Goal: Book appointment/travel/reservation

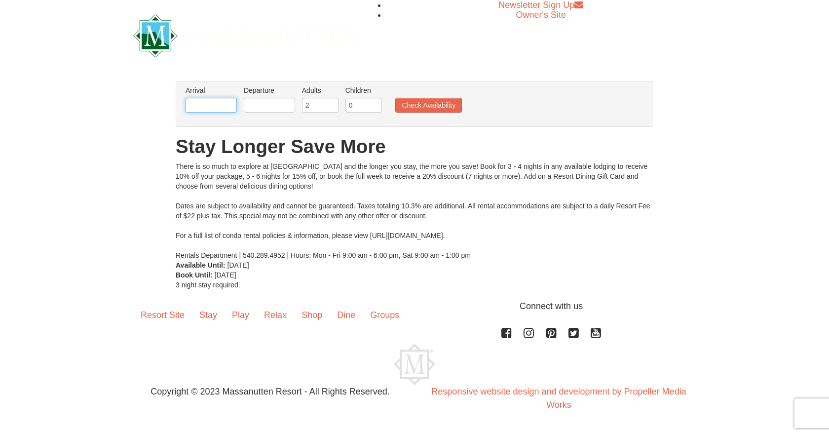
click at [225, 102] on input "text" at bounding box center [211, 105] width 51 height 15
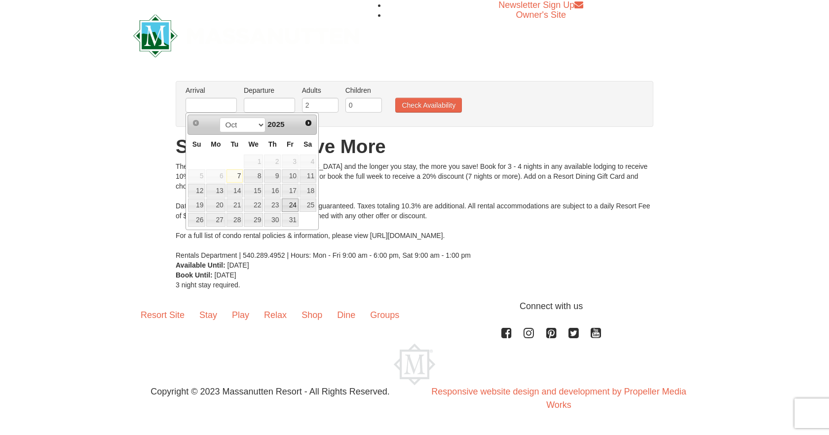
click at [291, 203] on link "24" at bounding box center [290, 205] width 17 height 14
type input "10/24/2025"
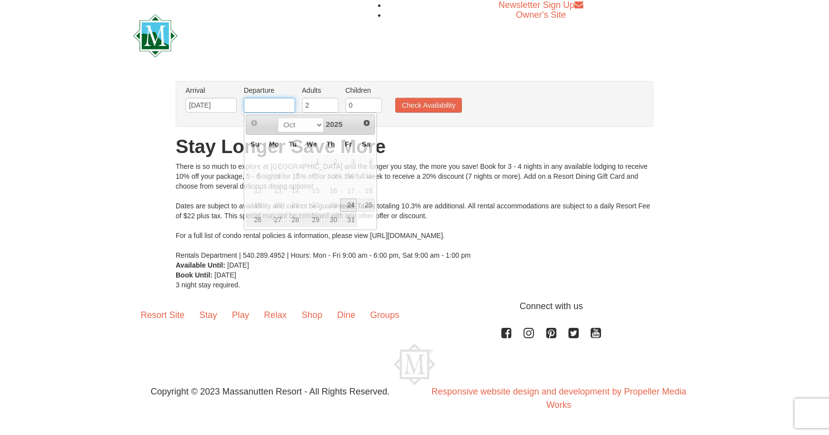
click at [257, 109] on input "text" at bounding box center [269, 105] width 51 height 15
click at [256, 222] on link "26" at bounding box center [254, 220] width 17 height 14
type input "10/26/2025"
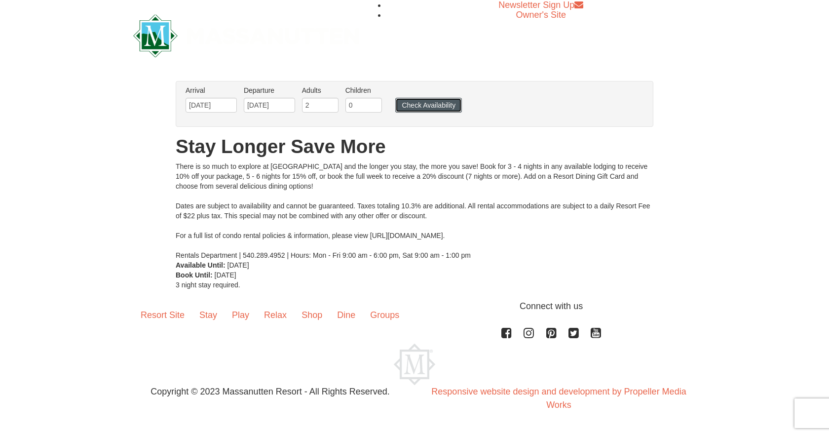
click at [432, 106] on button "Check Availability" at bounding box center [428, 105] width 67 height 15
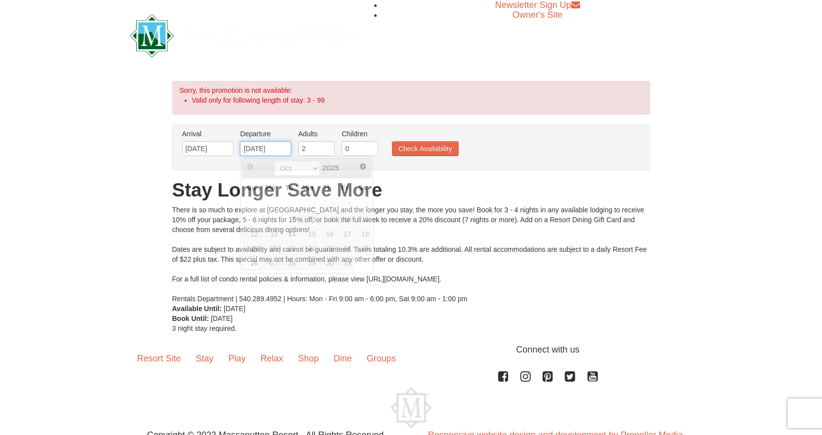
click at [278, 146] on input "10/26/2025" at bounding box center [265, 148] width 51 height 15
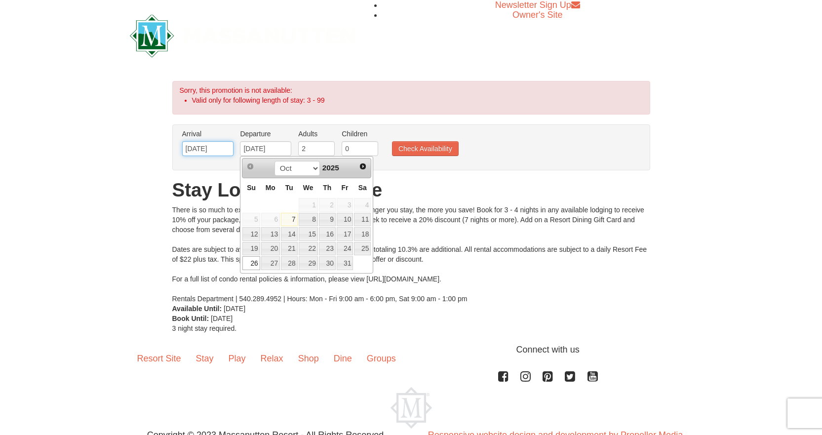
click at [219, 150] on input "10/24/2025" at bounding box center [207, 148] width 51 height 15
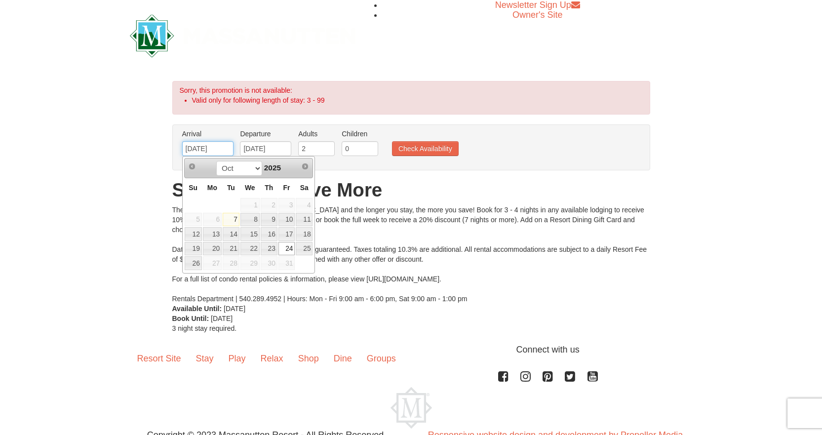
drag, startPoint x: 225, startPoint y: 150, endPoint x: 180, endPoint y: 152, distance: 44.5
click at [180, 152] on li "Arrival Please format dates MM/DD/YYYY Please format dates MM/DD/YYYY 10/24/2025" at bounding box center [208, 145] width 56 height 32
click at [308, 166] on span "Next" at bounding box center [305, 166] width 8 height 8
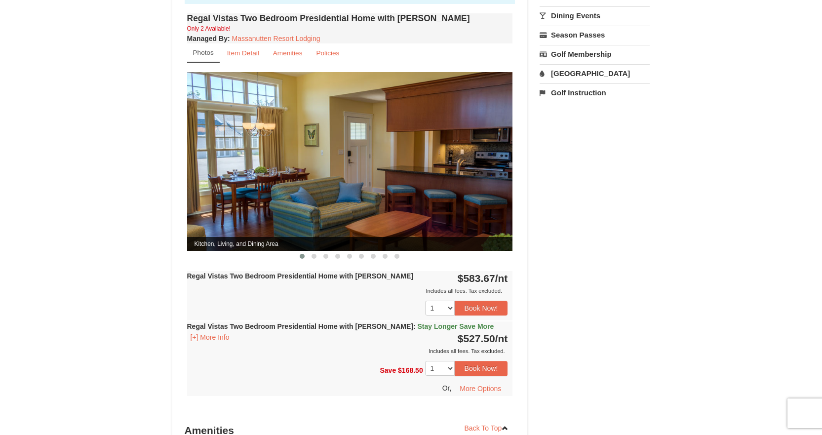
scroll to position [395, 0]
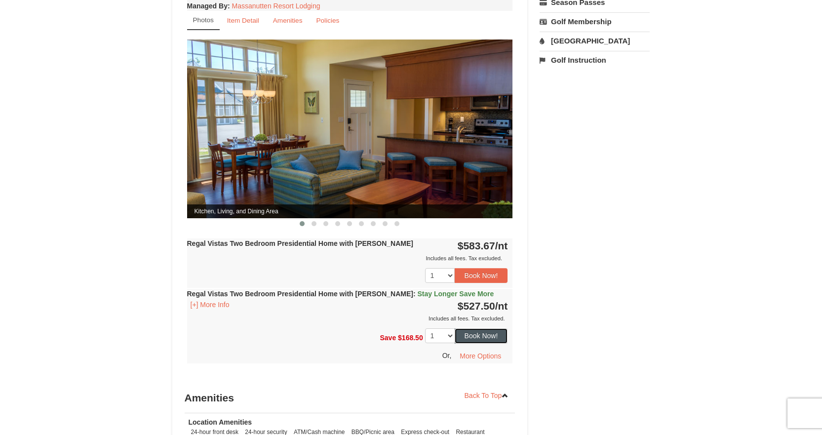
click at [479, 328] on button "Book Now!" at bounding box center [481, 335] width 53 height 15
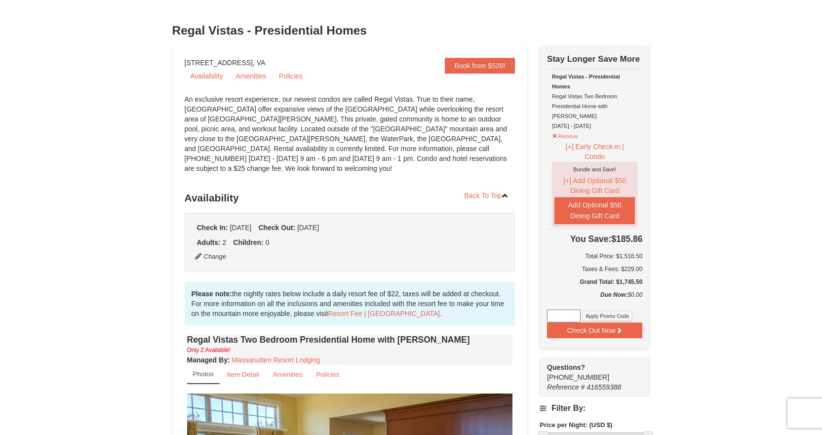
scroll to position [37, 0]
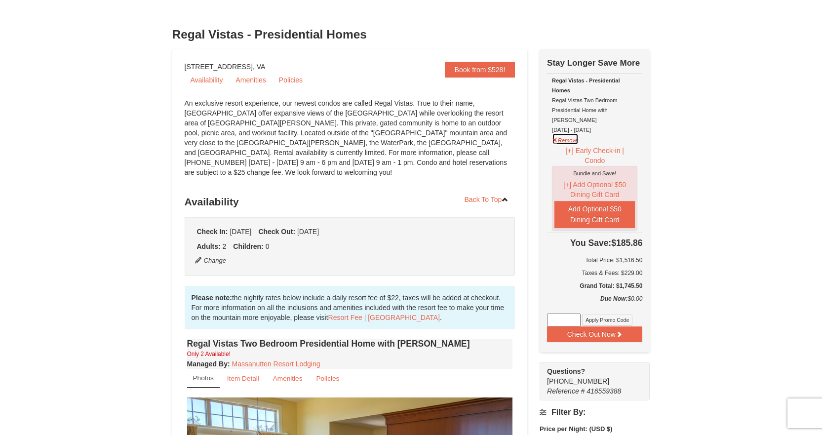
click at [555, 133] on button "Remove" at bounding box center [565, 139] width 27 height 12
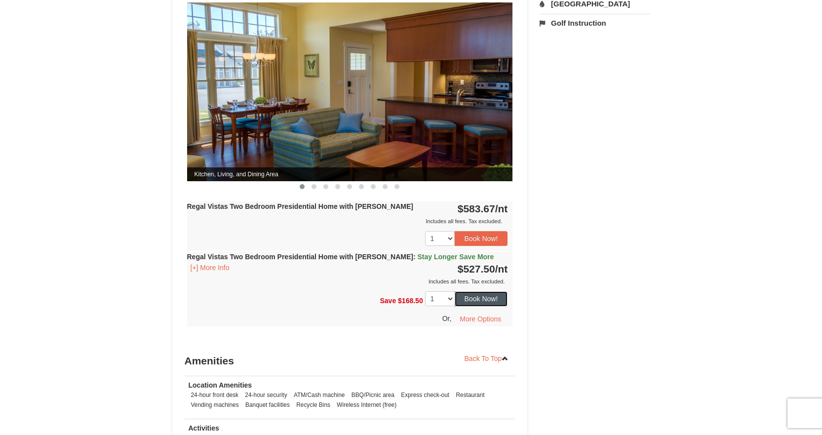
click at [469, 291] on button "Book Now!" at bounding box center [481, 298] width 53 height 15
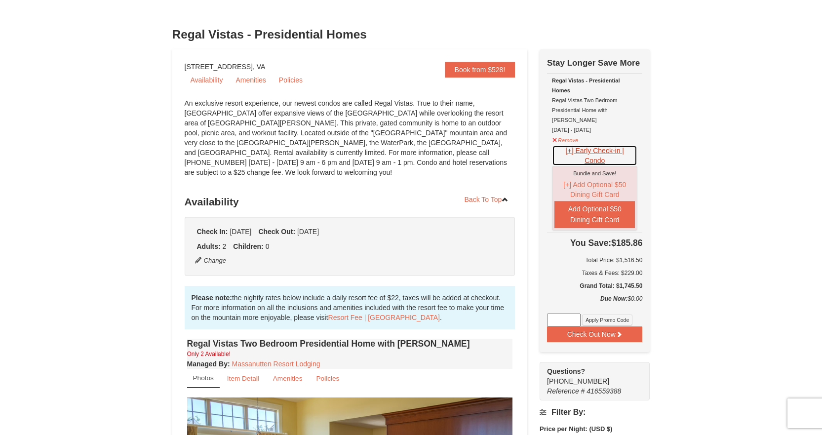
click at [595, 145] on button "[+] Early Check-in | Condo" at bounding box center [594, 155] width 85 height 21
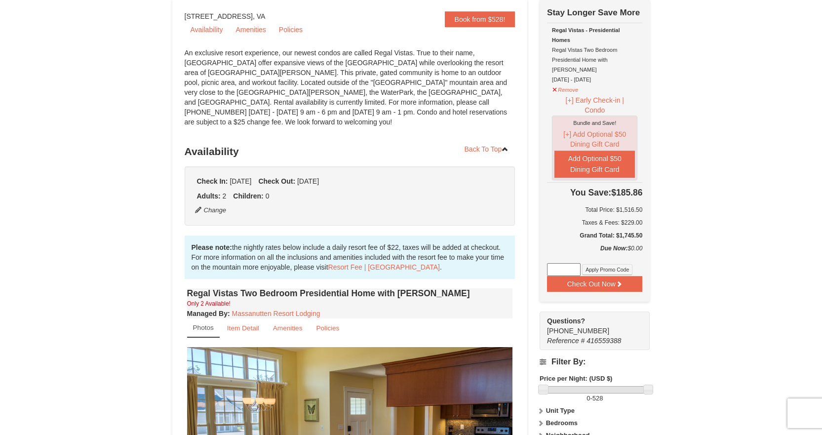
scroll to position [86, 0]
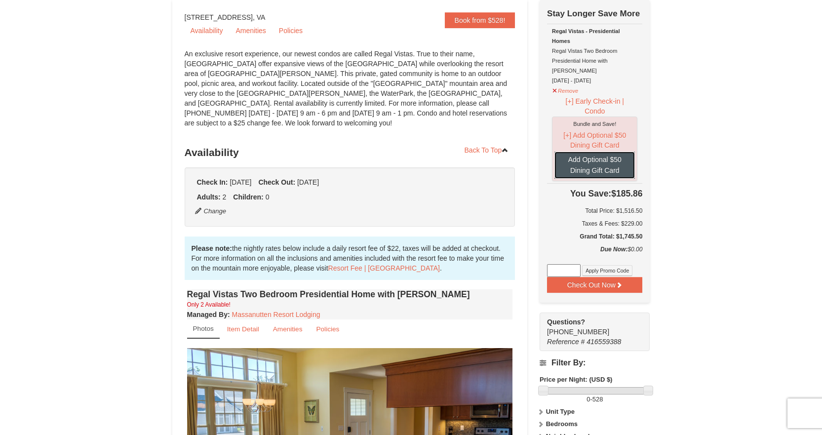
click at [608, 154] on button "Add Optional $50 Dining Gift Card" at bounding box center [594, 165] width 80 height 27
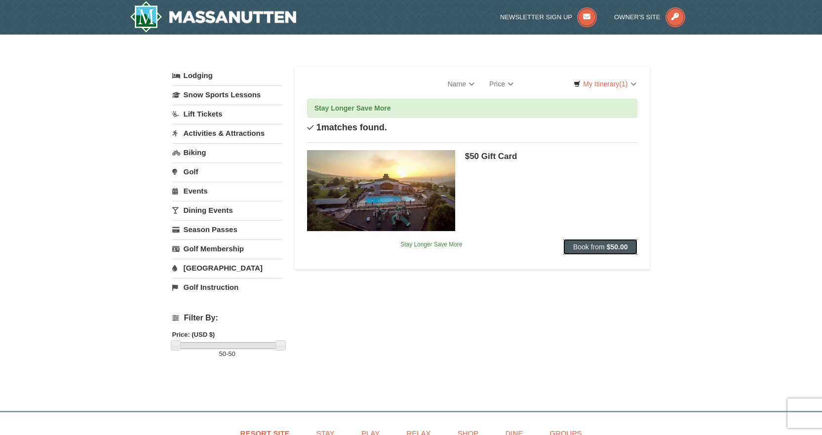
click at [578, 248] on span "Book from" at bounding box center [589, 247] width 32 height 8
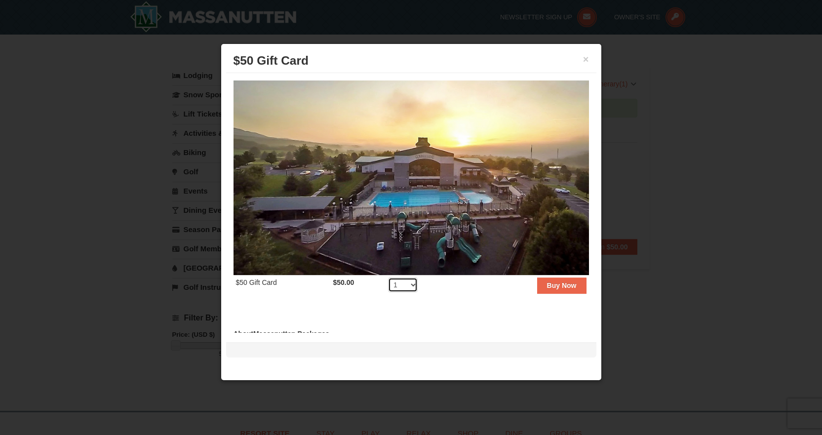
click at [406, 278] on select "1 2 3 4 5 6 7 8 9 10 11 12 13 14 15 16 17 18 19 20" at bounding box center [403, 284] width 30 height 15
select select "2"
click at [388, 277] on select "1 2 3 4 5 6 7 8 9 10 11 12 13 14 15 16 17 18 19 20" at bounding box center [403, 284] width 30 height 15
click at [547, 281] on strong "Buy Now" at bounding box center [562, 285] width 30 height 8
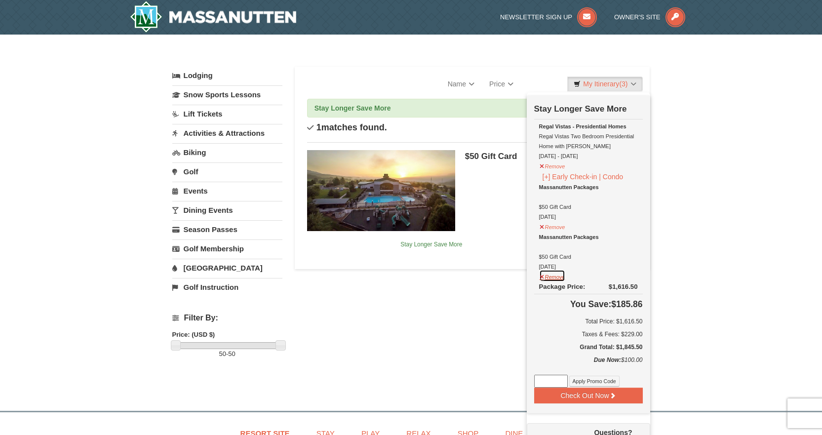
click at [554, 280] on button "Remove" at bounding box center [552, 276] width 27 height 12
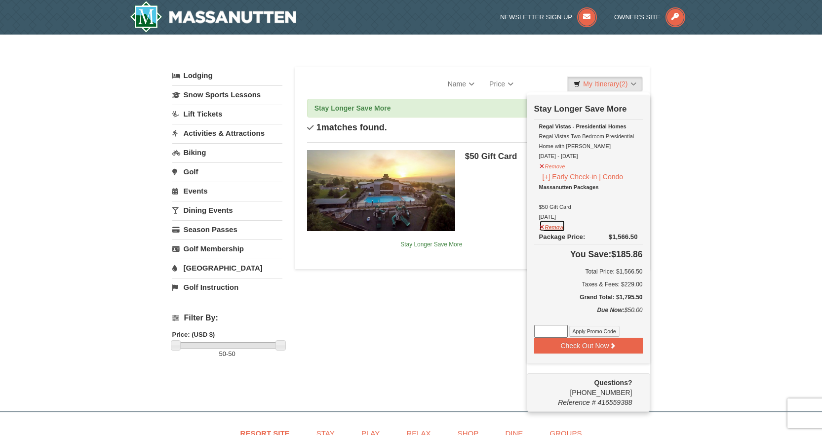
click at [558, 231] on button "Remove" at bounding box center [552, 226] width 27 height 12
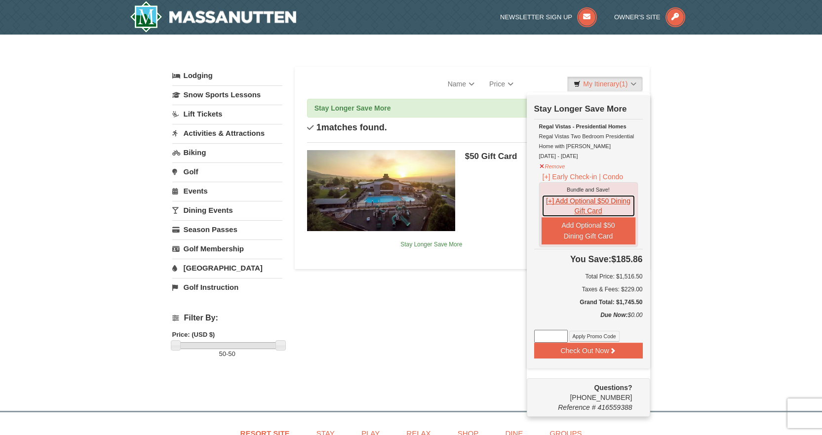
click at [590, 209] on button "[+] Add Optional $50 Dining Gift Card" at bounding box center [588, 205] width 94 height 23
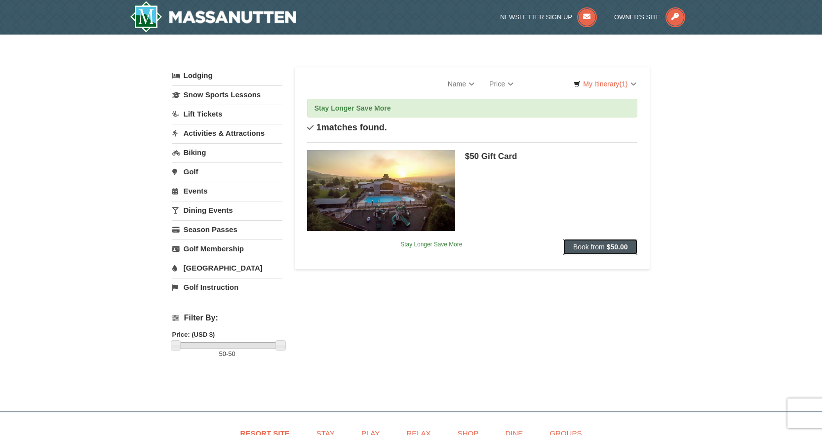
click at [580, 242] on button "Book from $50.00" at bounding box center [600, 247] width 75 height 16
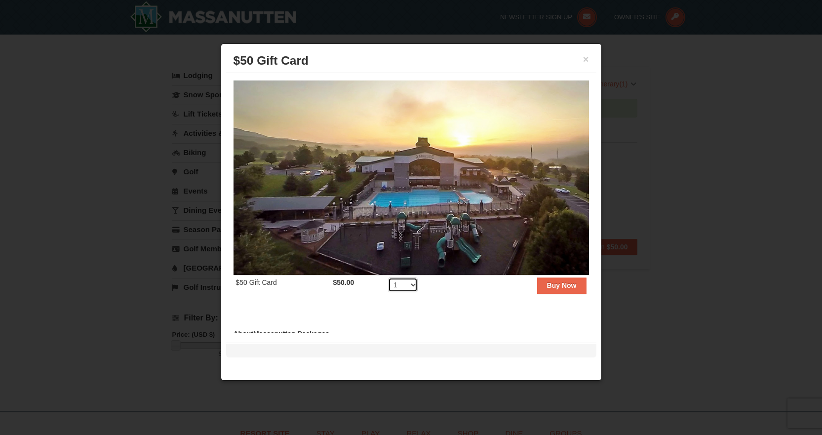
click at [407, 282] on select "1 2 3 4 5 6 7 8 9 10 11 12 13 14 15 16 17 18 19 20" at bounding box center [403, 284] width 30 height 15
select select "2"
click at [388, 277] on select "1 2 3 4 5 6 7 8 9 10 11 12 13 14 15 16 17 18 19 20" at bounding box center [403, 284] width 30 height 15
click at [547, 281] on strong "Buy Now" at bounding box center [562, 285] width 30 height 8
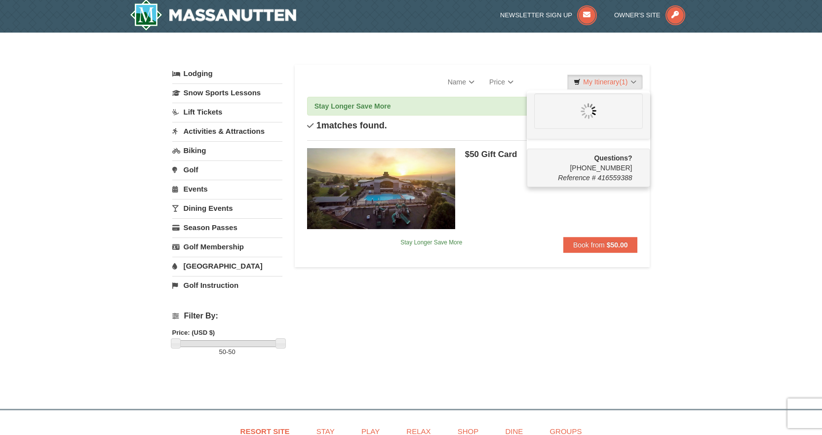
scroll to position [3, 0]
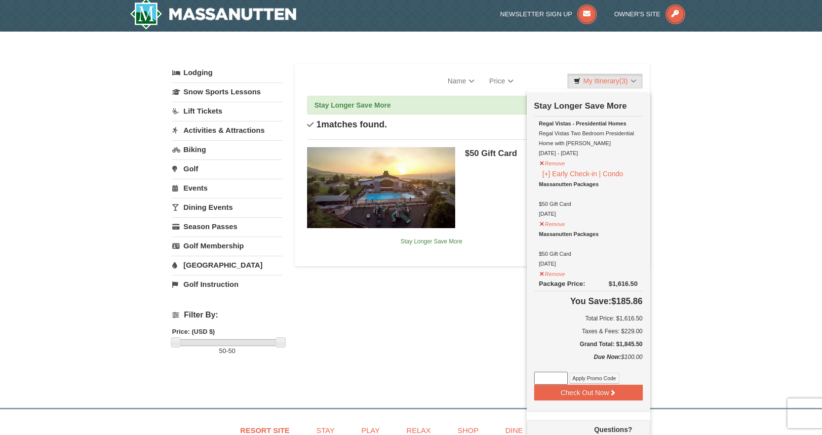
click at [205, 73] on link "Lodging" at bounding box center [227, 73] width 110 height 18
